Goal: Find specific page/section

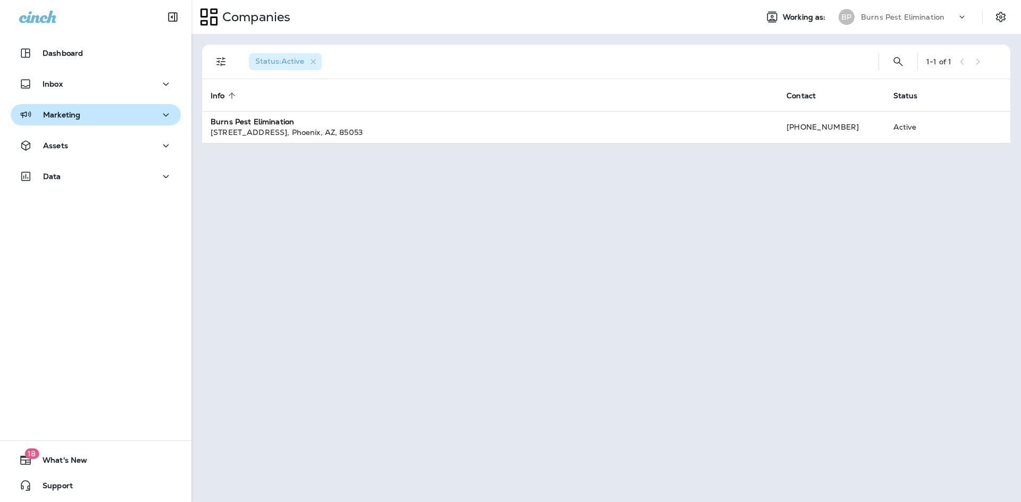
click at [106, 122] on button "Marketing" at bounding box center [96, 114] width 170 height 21
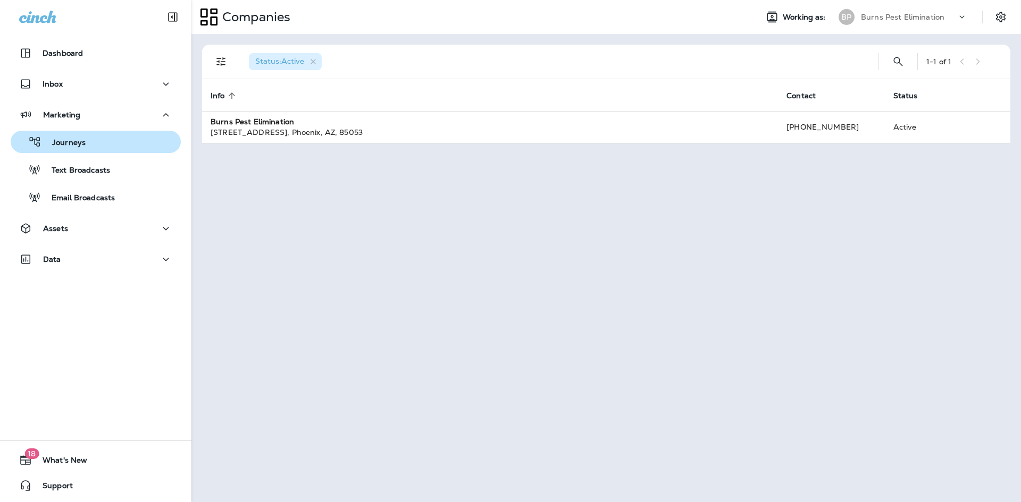
click at [99, 142] on div "Journeys" at bounding box center [96, 142] width 162 height 16
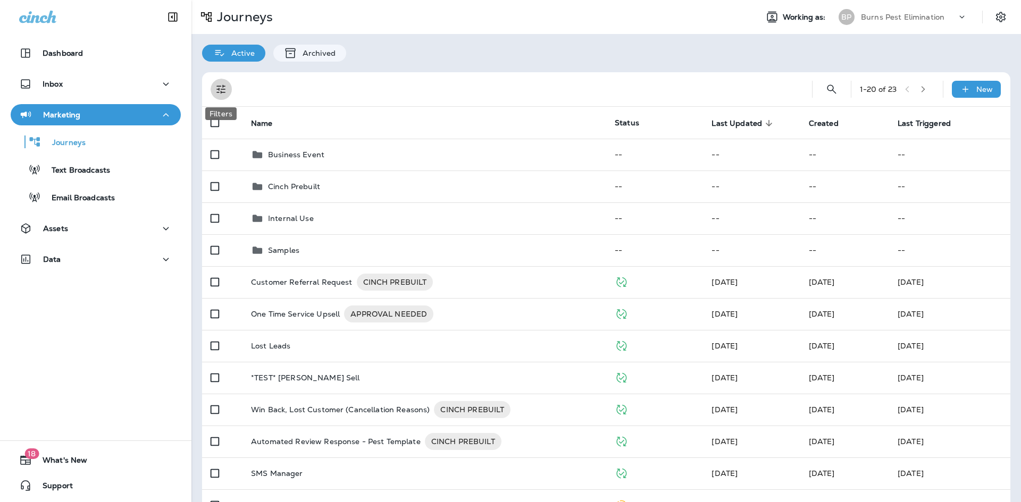
click at [217, 82] on button "Filters" at bounding box center [221, 89] width 21 height 21
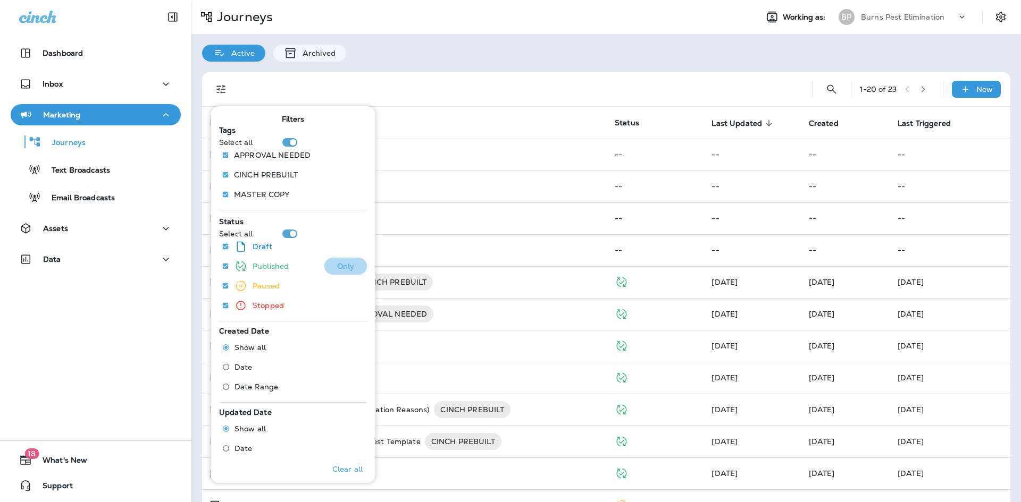
click at [327, 264] on button "Only" at bounding box center [345, 266] width 43 height 17
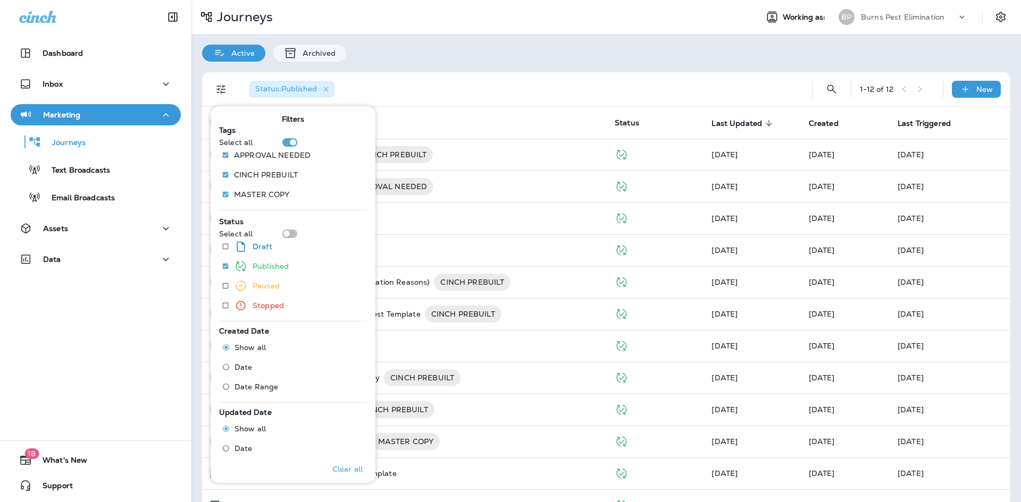
click at [195, 189] on div "Status : Published 1 - 12 of 12 New Name Status Last Updated sorted descending …" at bounding box center [605, 297] width 829 height 471
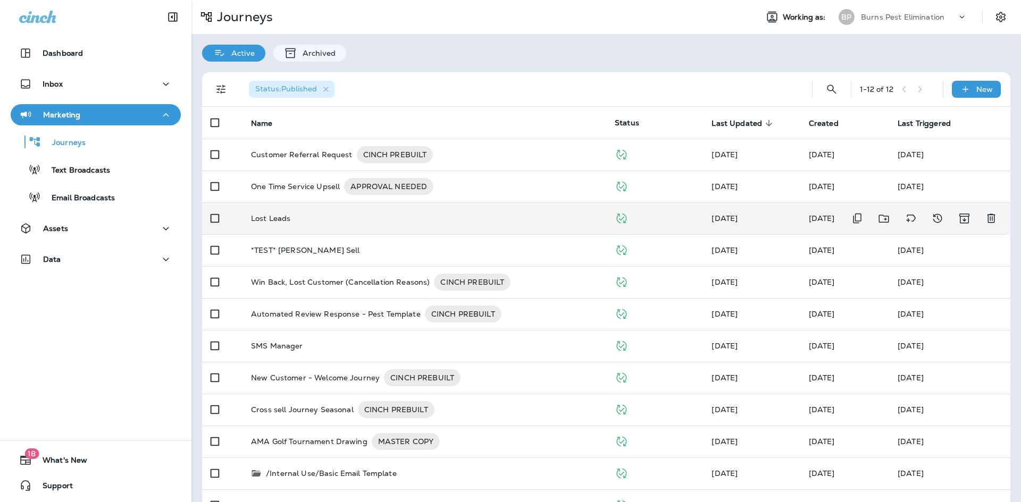
scroll to position [30, 0]
